Goal: Information Seeking & Learning: Learn about a topic

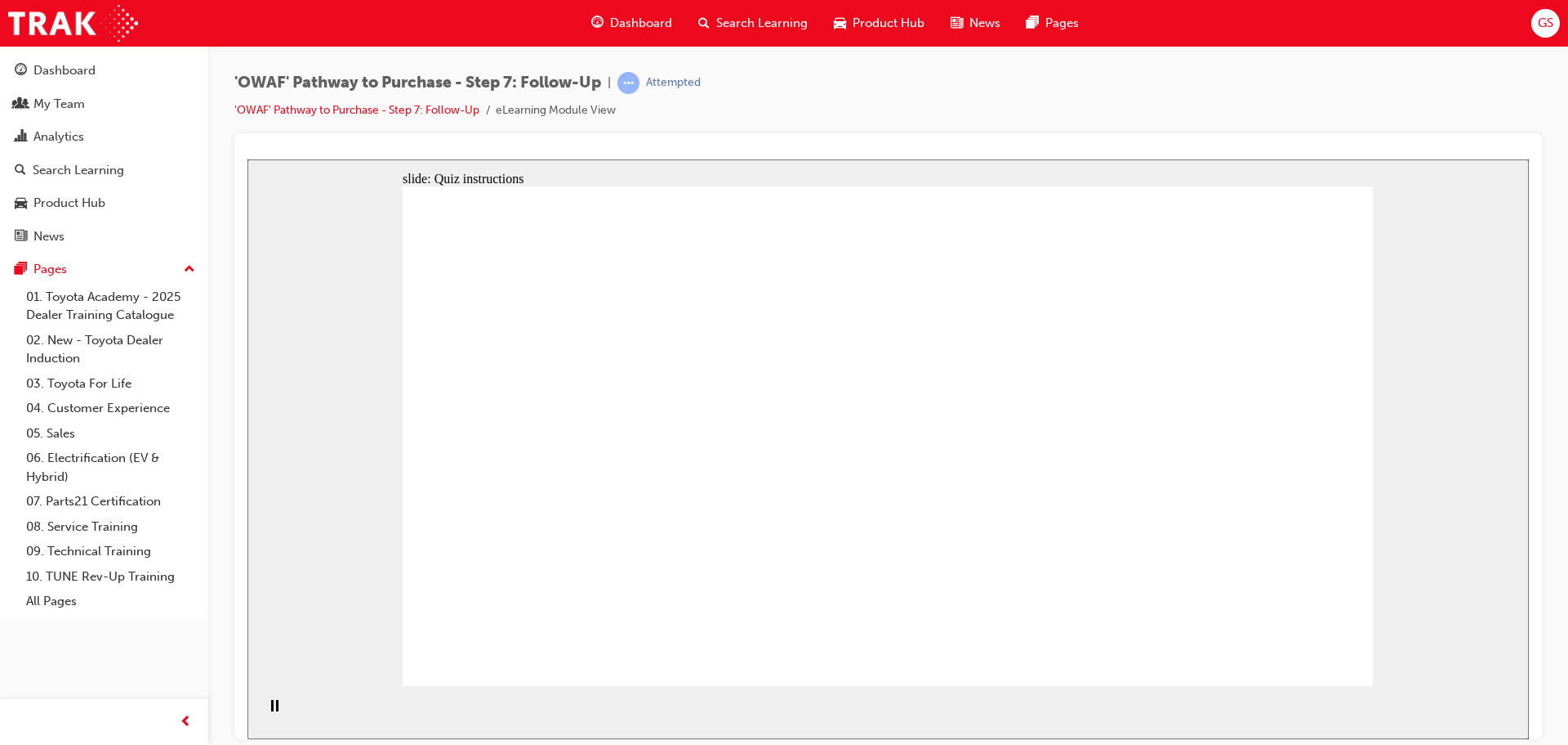
radio input "false"
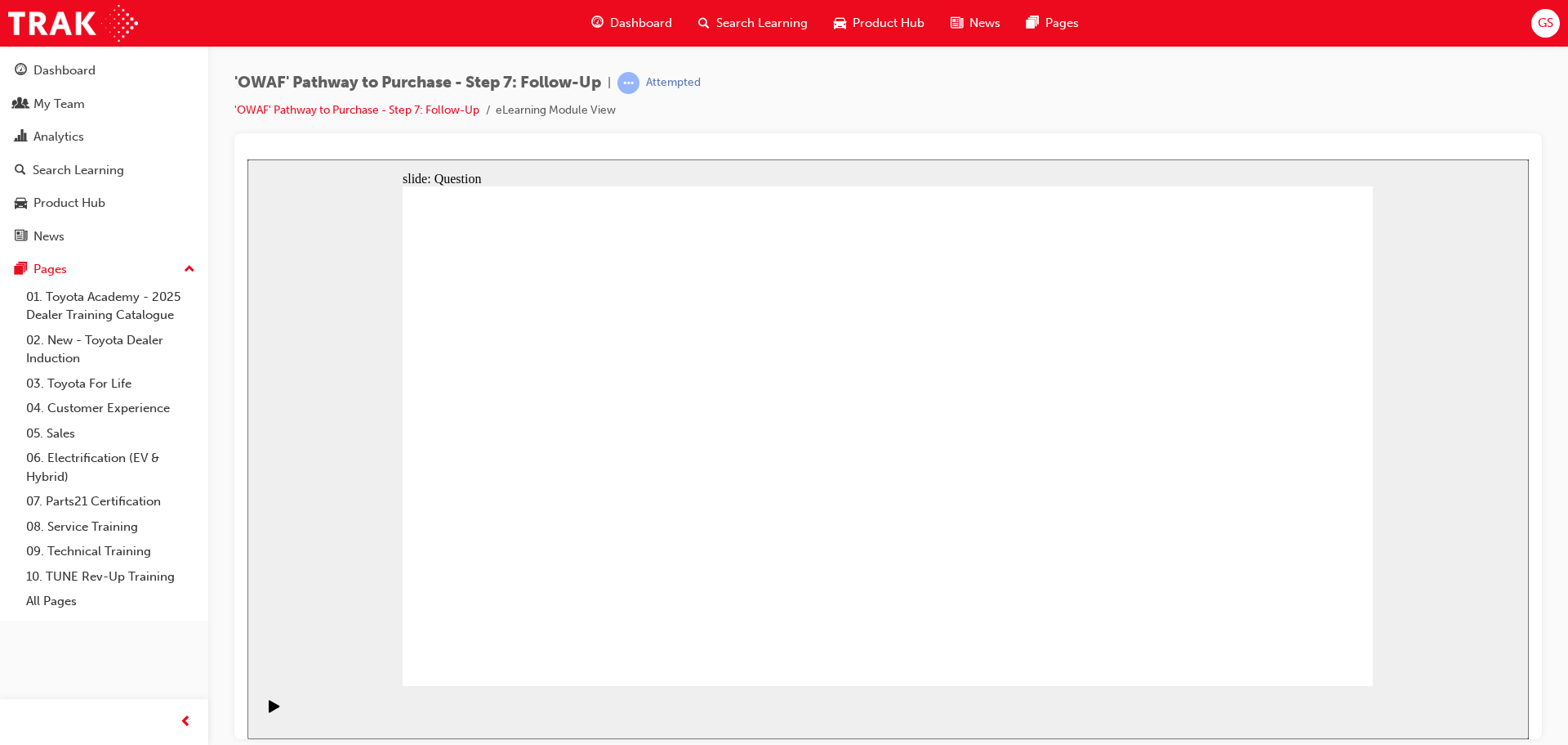
radio input "false"
radio input "true"
drag, startPoint x: 864, startPoint y: 510, endPoint x: 872, endPoint y: 521, distance: 13.6
